Goal: Find contact information: Find contact information

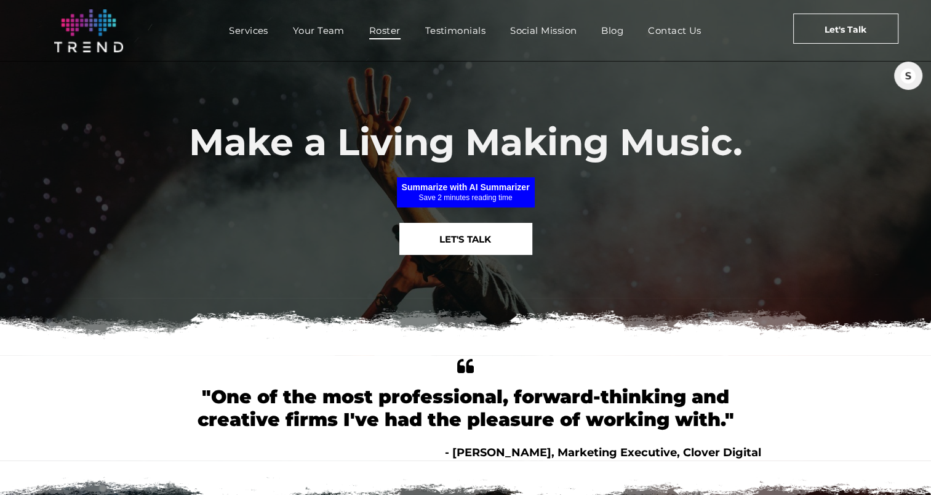
click at [385, 33] on span "Roster" at bounding box center [384, 31] width 31 height 18
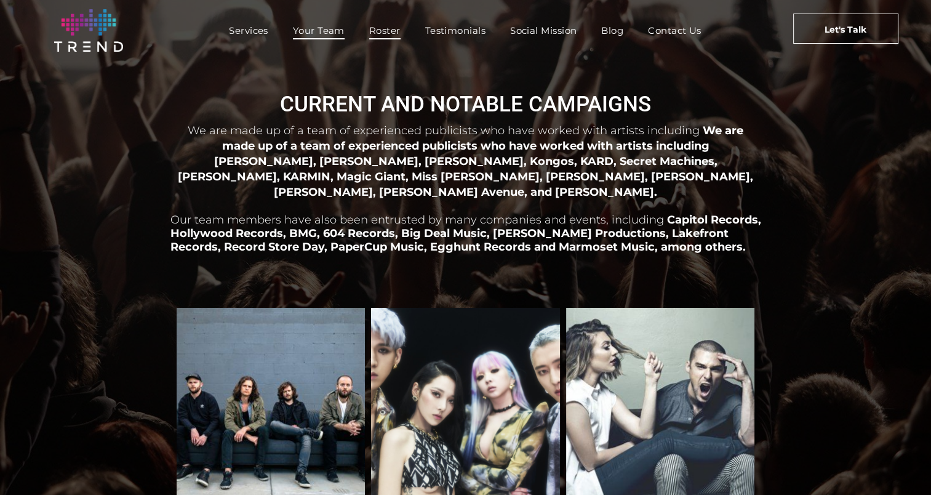
click at [318, 25] on span "Your Team" at bounding box center [319, 31] width 52 height 18
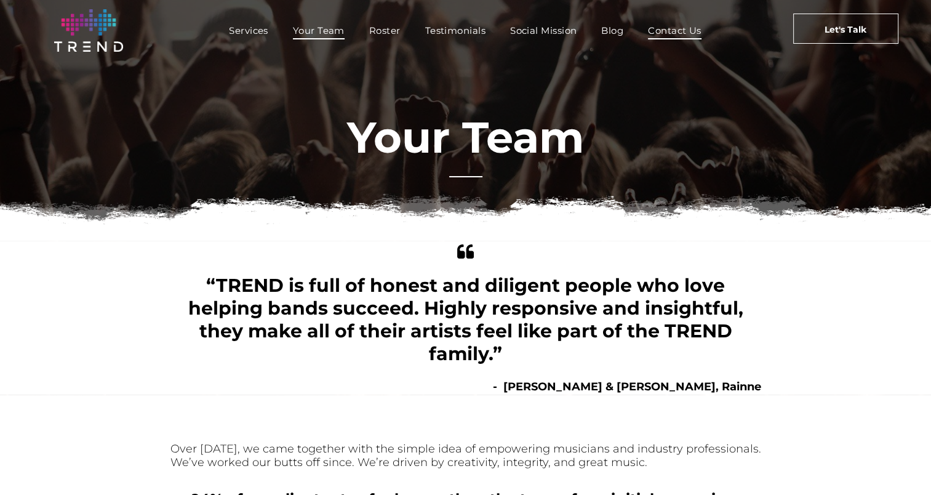
click at [675, 30] on span "Contact Us" at bounding box center [675, 31] width 54 height 18
